Goal: Information Seeking & Learning: Find specific fact

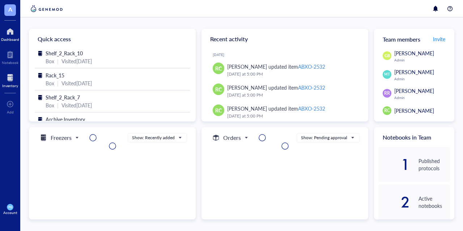
click at [10, 84] on div "Inventory" at bounding box center [10, 86] width 16 height 4
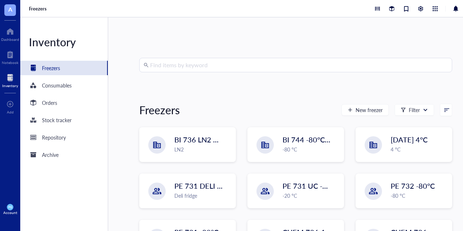
click at [218, 65] on input "search" at bounding box center [299, 65] width 298 height 14
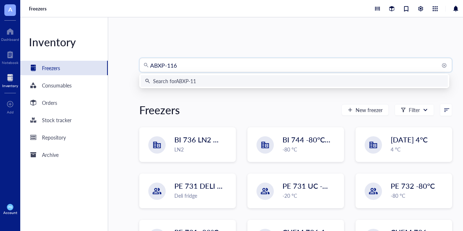
type input "ABXP-1168"
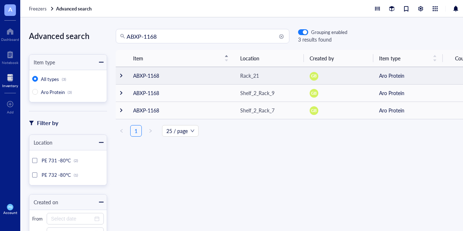
click at [122, 78] on td at bounding box center [122, 75] width 12 height 17
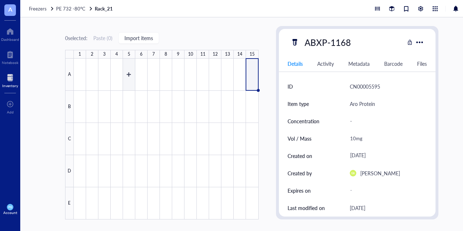
type textarea "Keep everyone on the same page…"
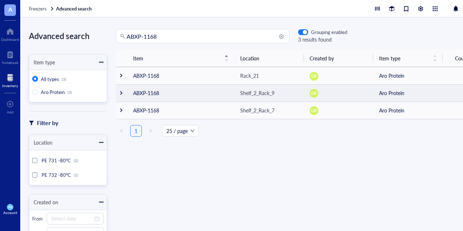
click at [122, 92] on div at bounding box center [121, 92] width 5 height 5
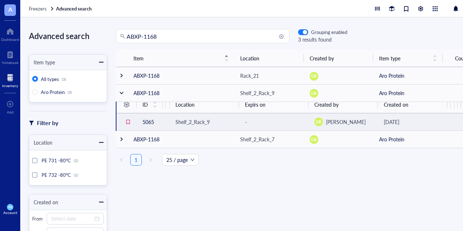
click at [150, 123] on td "5065" at bounding box center [150, 121] width 26 height 17
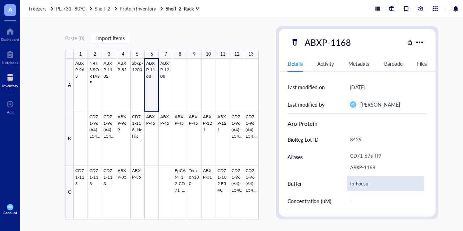
scroll to position [111, 0]
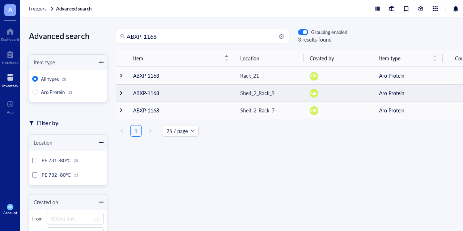
click at [122, 91] on div at bounding box center [121, 92] width 5 height 5
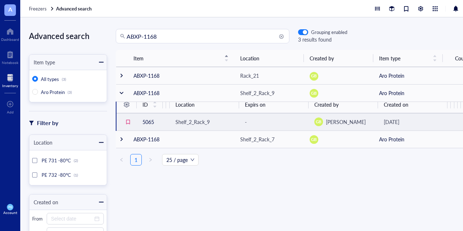
click at [144, 119] on td "5065" at bounding box center [150, 121] width 26 height 17
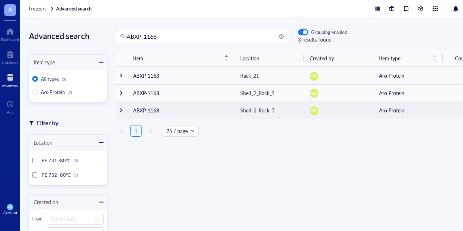
click at [121, 107] on td at bounding box center [122, 110] width 12 height 17
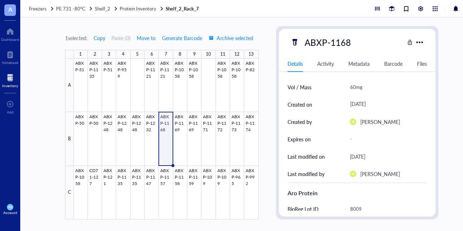
scroll to position [72, 0]
